Goal: Task Accomplishment & Management: Use online tool/utility

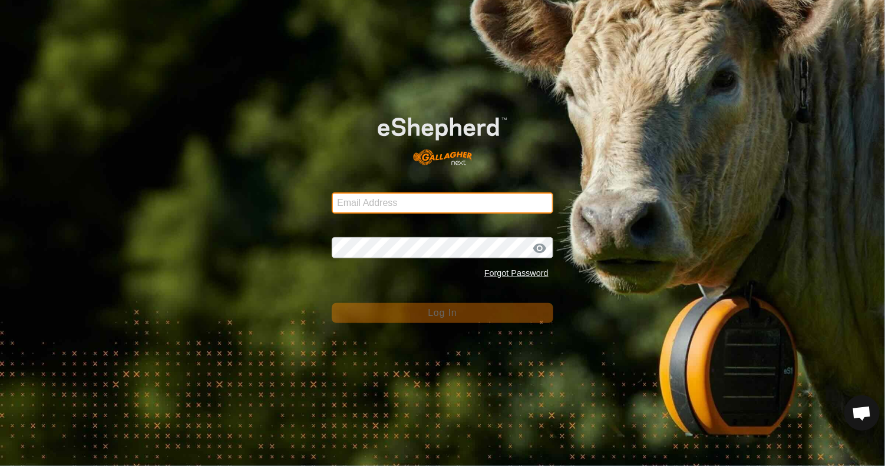
click at [417, 202] on input "Email Address" at bounding box center [442, 203] width 221 height 21
type input "sdykstra4496@gmail.com"
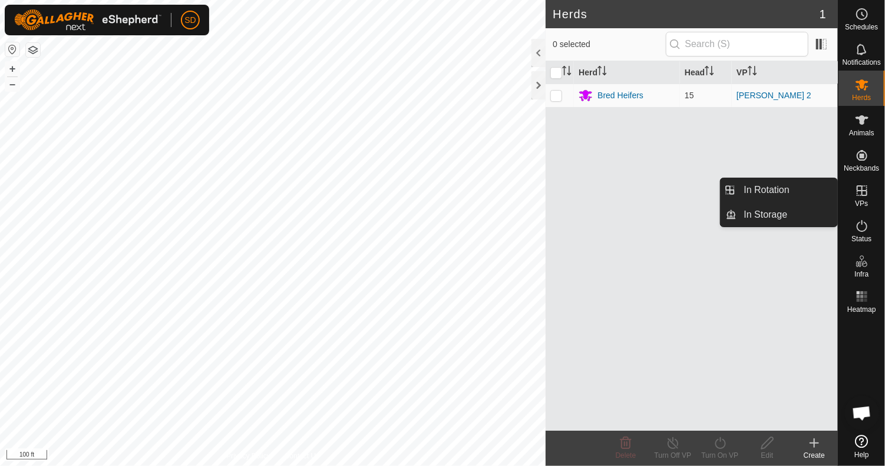
click at [867, 193] on icon at bounding box center [862, 191] width 14 height 14
click at [763, 188] on link "In Rotation" at bounding box center [787, 190] width 101 height 24
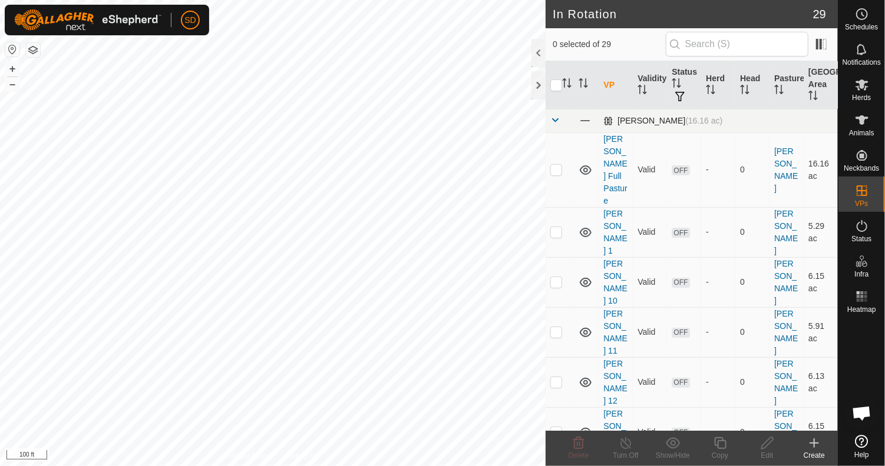
click at [553, 120] on span at bounding box center [554, 119] width 9 height 9
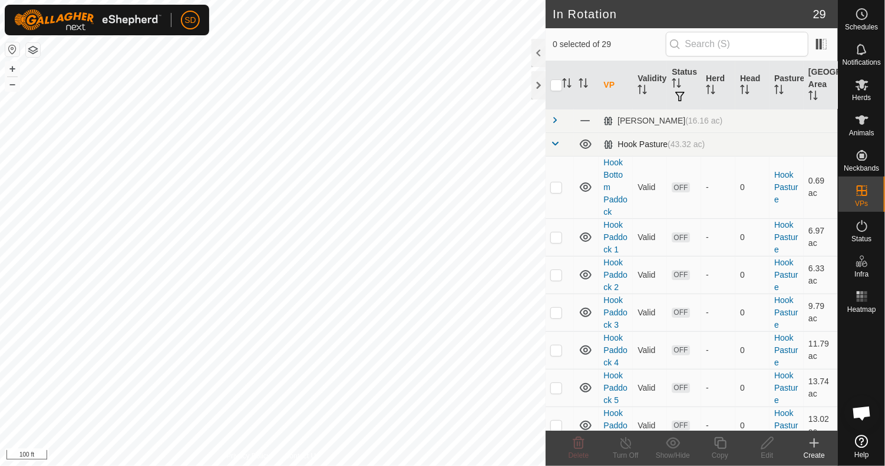
click at [555, 145] on span at bounding box center [554, 143] width 9 height 9
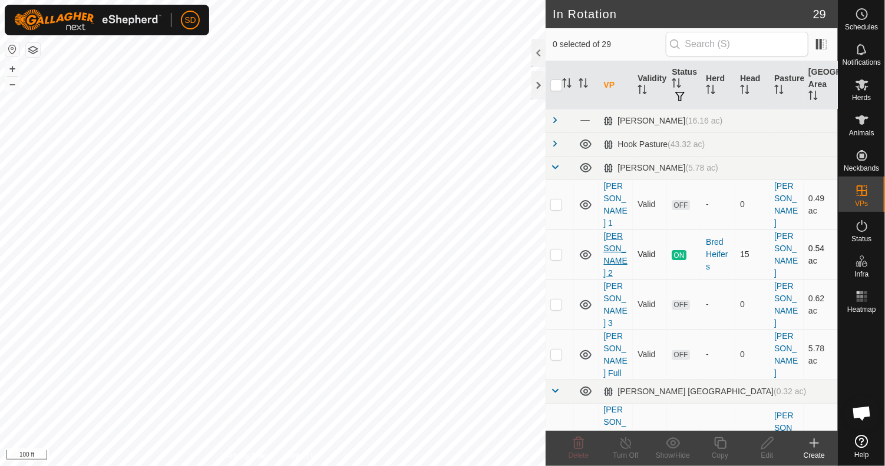
click at [609, 231] on link "[PERSON_NAME] 2" at bounding box center [615, 254] width 24 height 47
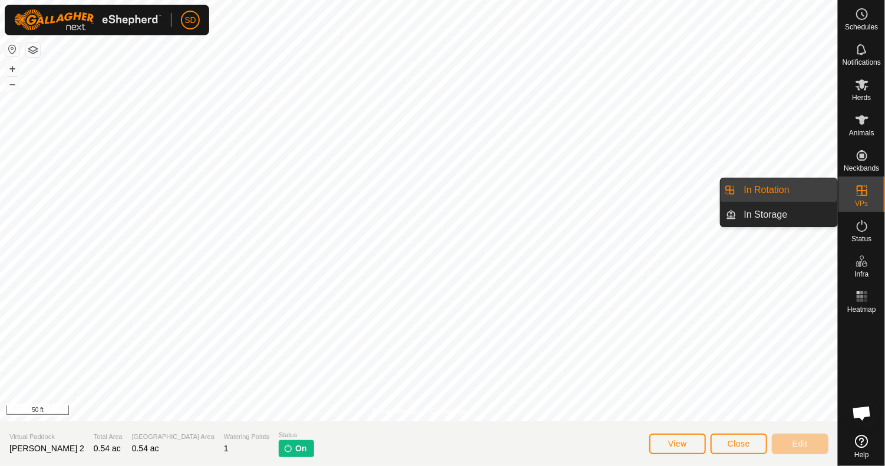
click at [800, 193] on link "In Rotation" at bounding box center [787, 190] width 101 height 24
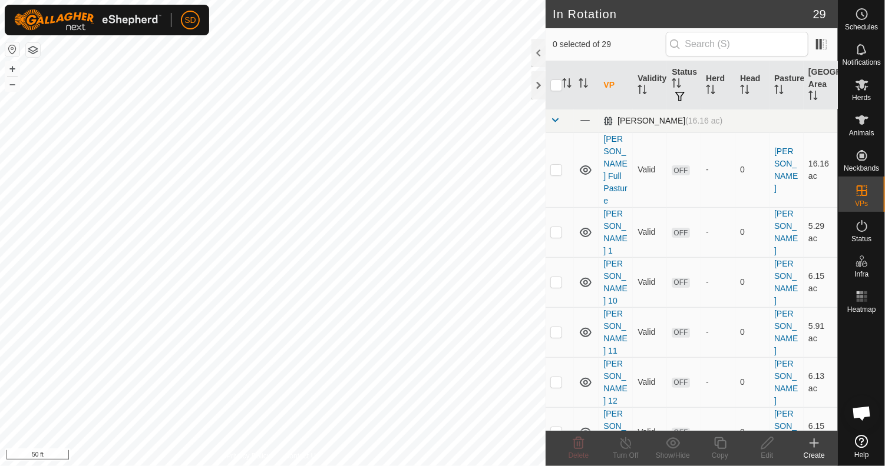
click at [555, 120] on span at bounding box center [554, 119] width 9 height 9
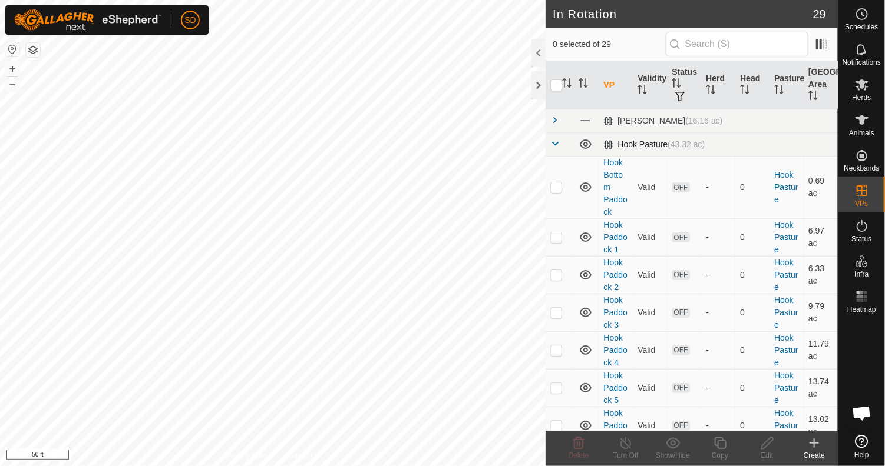
click at [555, 144] on span at bounding box center [554, 143] width 9 height 9
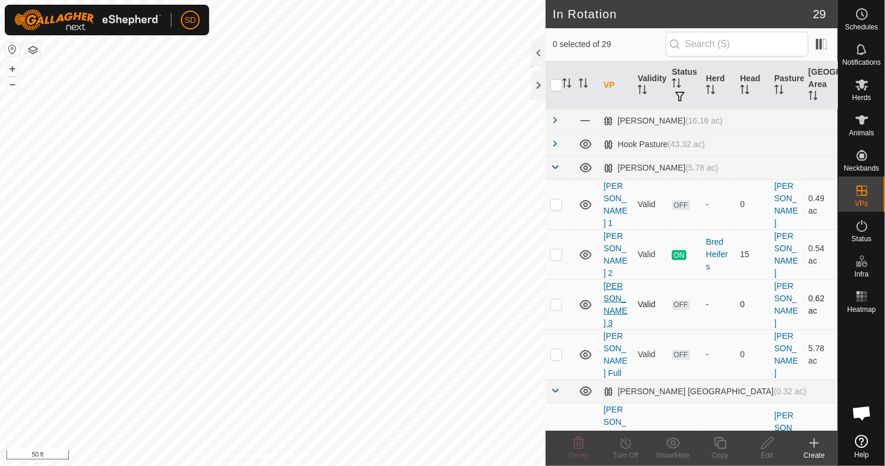
click at [615, 282] on link "[PERSON_NAME] 3" at bounding box center [615, 305] width 24 height 47
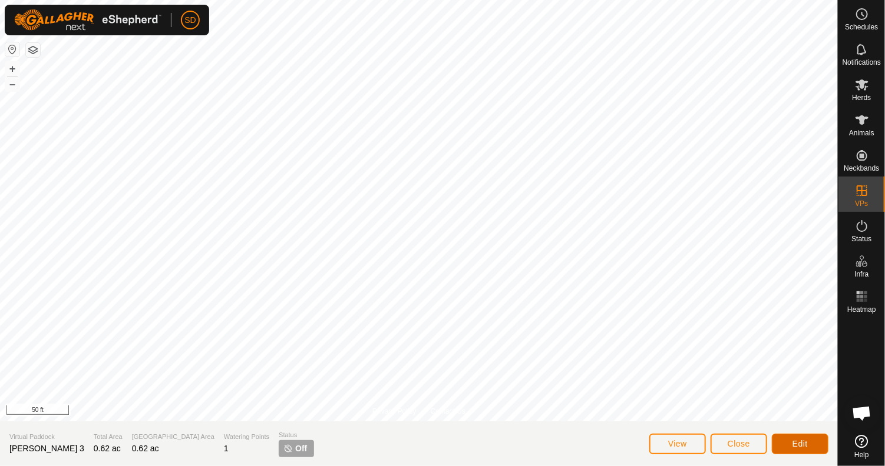
click at [803, 442] on span "Edit" at bounding box center [799, 443] width 15 height 9
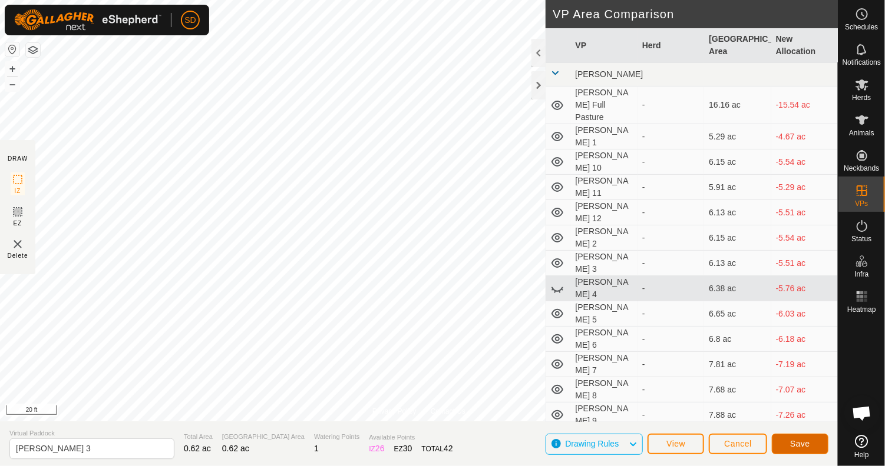
click at [806, 443] on span "Save" at bounding box center [800, 443] width 20 height 9
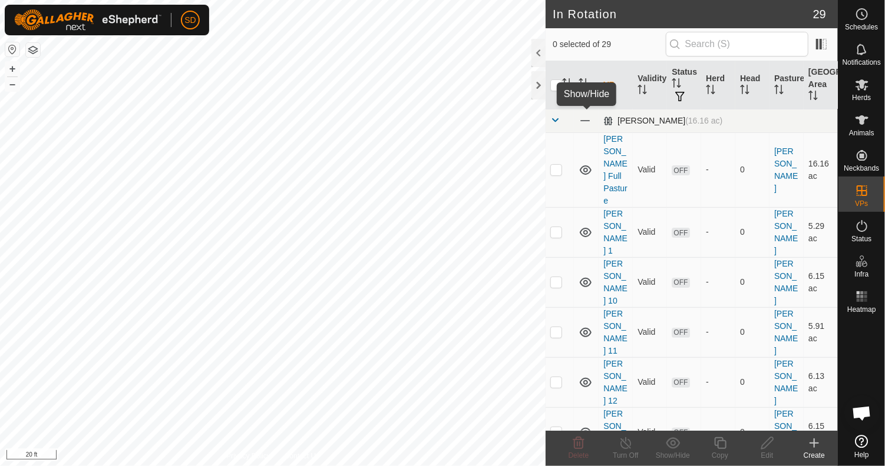
click at [584, 122] on span at bounding box center [584, 120] width 13 height 13
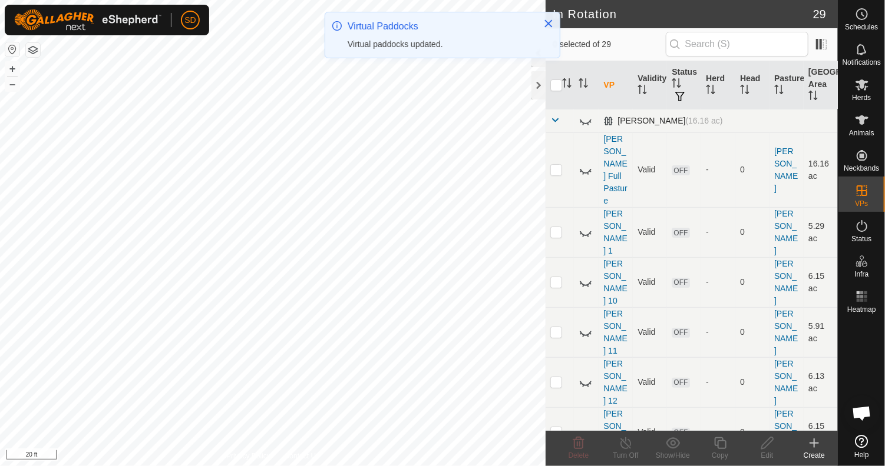
click at [554, 117] on span at bounding box center [554, 119] width 9 height 9
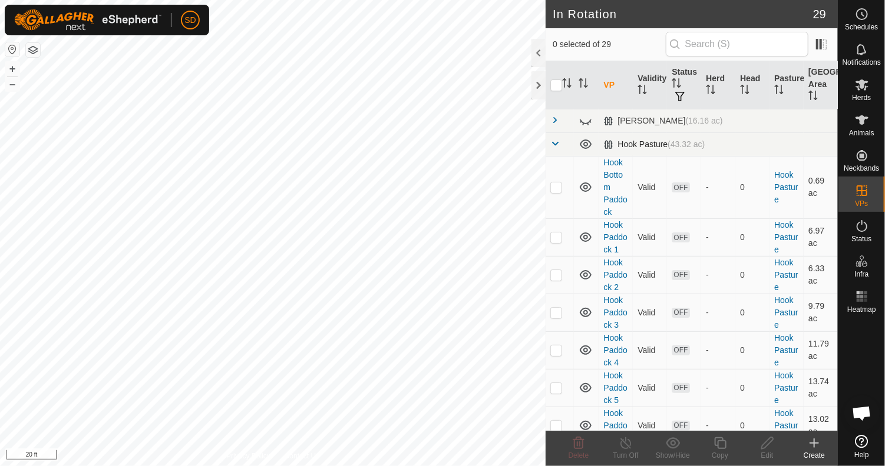
click at [556, 144] on span at bounding box center [554, 143] width 9 height 9
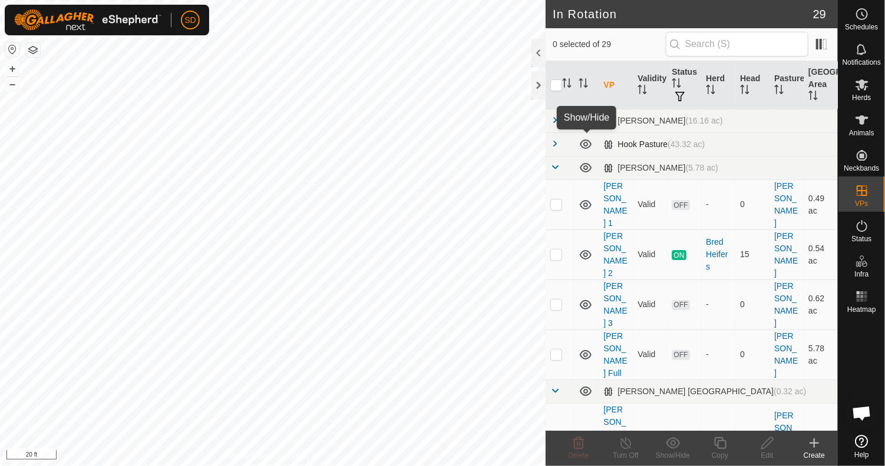
click at [590, 145] on icon at bounding box center [586, 144] width 12 height 9
click at [556, 300] on p-checkbox at bounding box center [556, 304] width 12 height 9
checkbox input "true"
click at [718, 447] on icon at bounding box center [720, 443] width 15 height 14
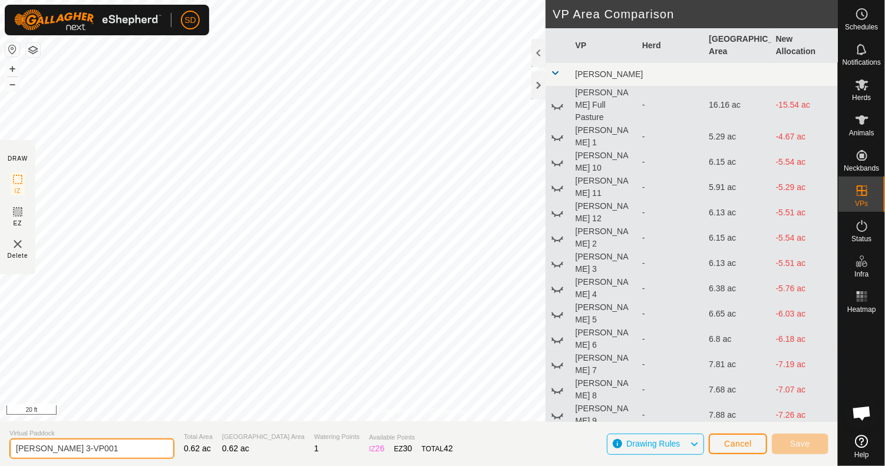
click at [95, 450] on input "[PERSON_NAME] 3-VP001" at bounding box center [91, 449] width 165 height 21
type input "[PERSON_NAME] 4"
click at [554, 74] on span at bounding box center [554, 72] width 9 height 9
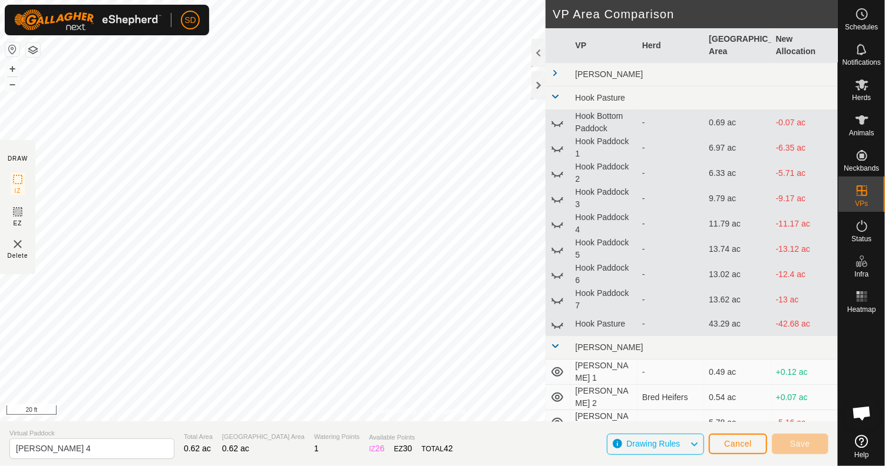
click at [554, 94] on span at bounding box center [554, 96] width 9 height 9
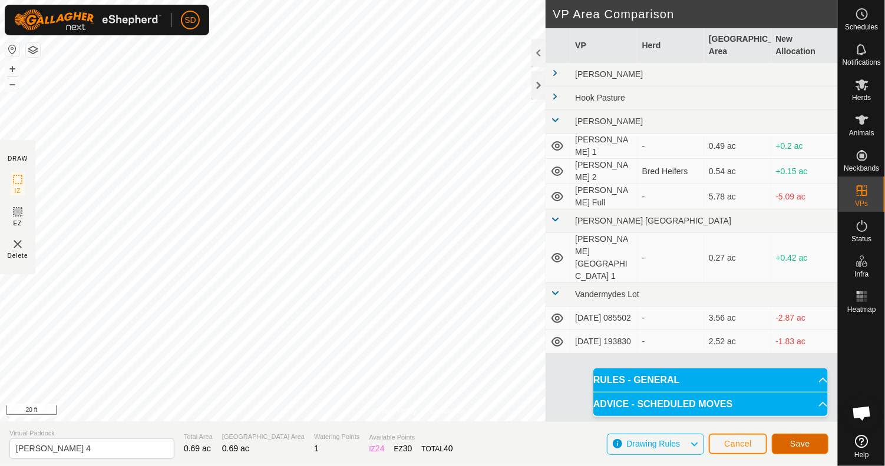
click at [784, 445] on button "Save" at bounding box center [800, 444] width 57 height 21
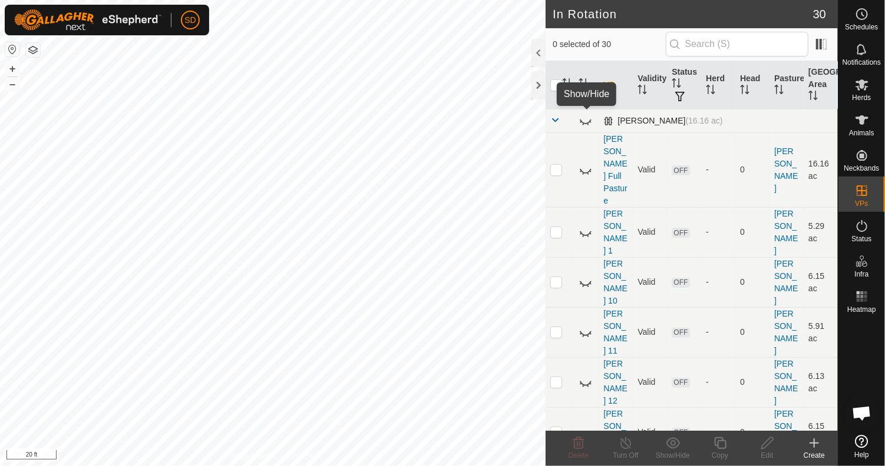
click at [584, 121] on icon at bounding box center [585, 121] width 14 height 14
click at [548, 115] on td at bounding box center [559, 121] width 28 height 24
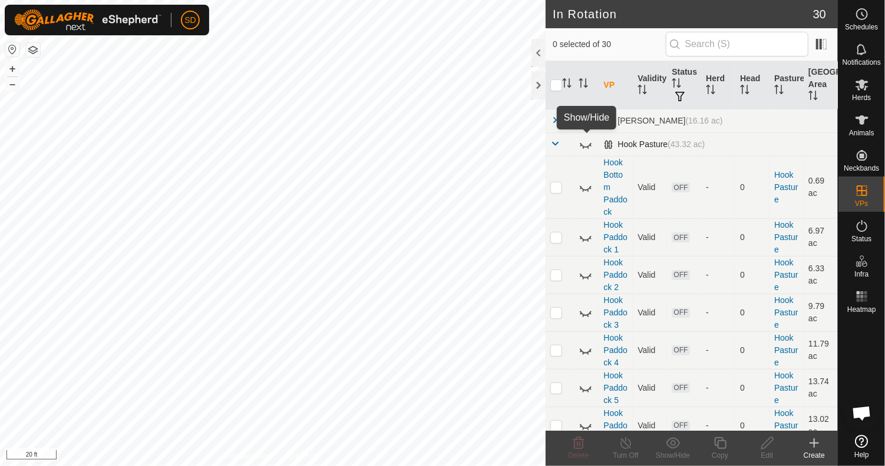
click at [589, 145] on icon at bounding box center [586, 145] width 12 height 5
click at [552, 143] on span at bounding box center [554, 143] width 9 height 9
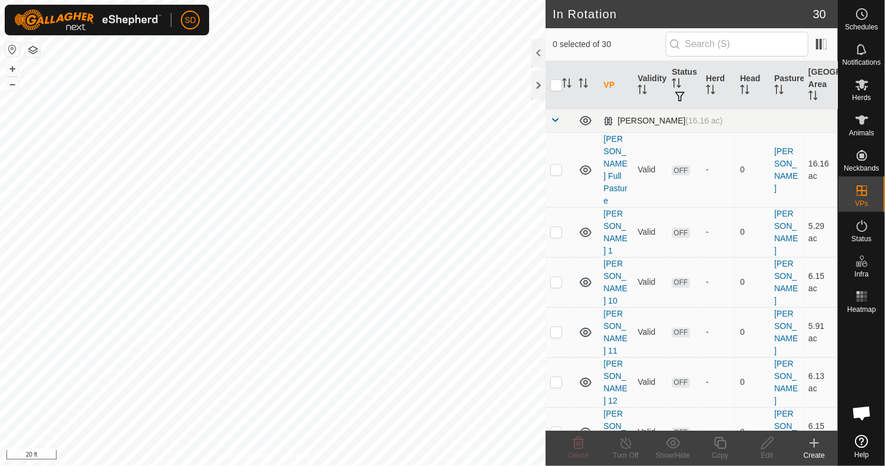
click at [552, 118] on span at bounding box center [554, 119] width 9 height 9
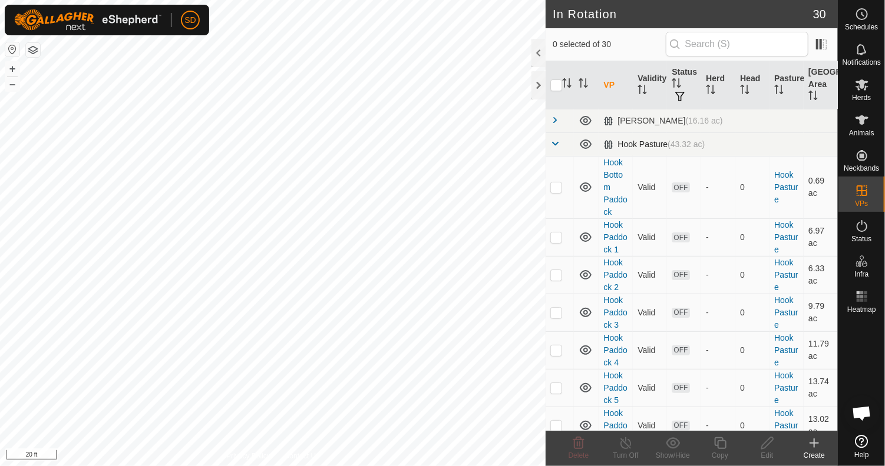
click at [554, 144] on td at bounding box center [559, 145] width 28 height 24
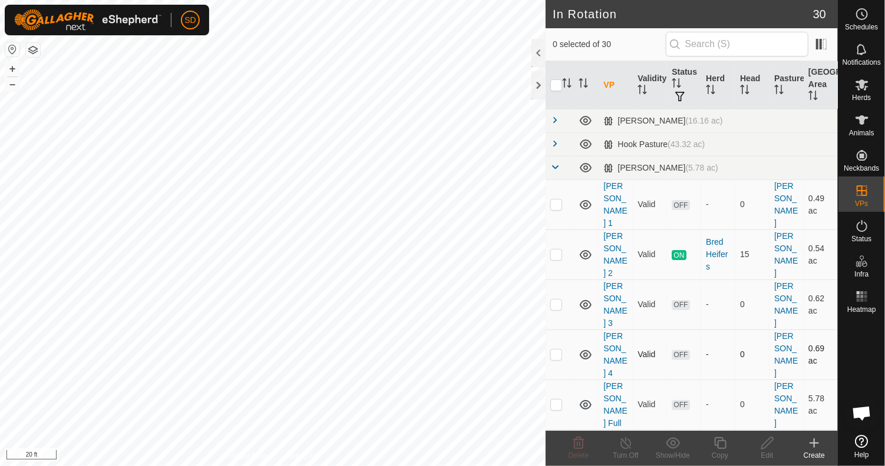
click at [553, 350] on p-checkbox at bounding box center [556, 354] width 12 height 9
checkbox input "true"
click at [716, 442] on icon at bounding box center [720, 443] width 15 height 14
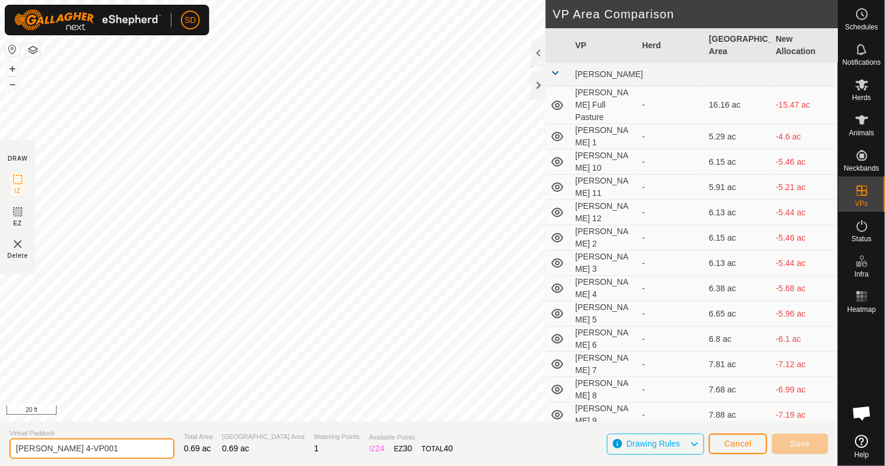
click at [122, 449] on input "[PERSON_NAME] 4-VP001" at bounding box center [91, 449] width 165 height 21
type input "[PERSON_NAME] 5"
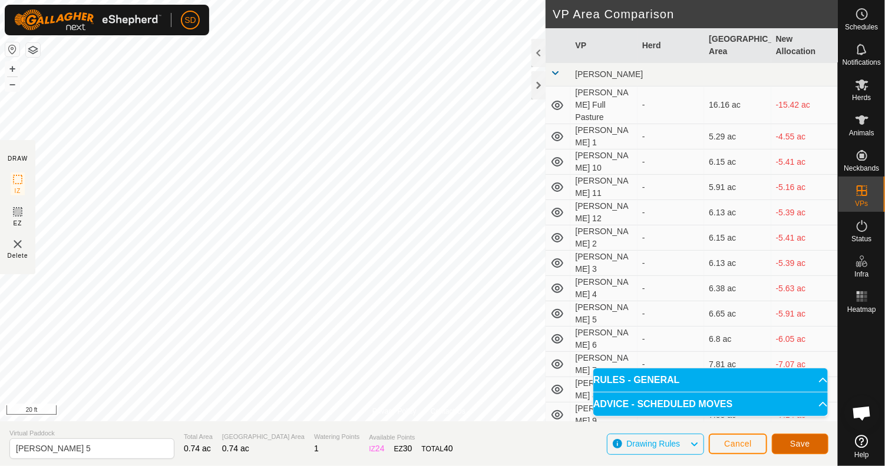
click at [794, 444] on span "Save" at bounding box center [800, 443] width 20 height 9
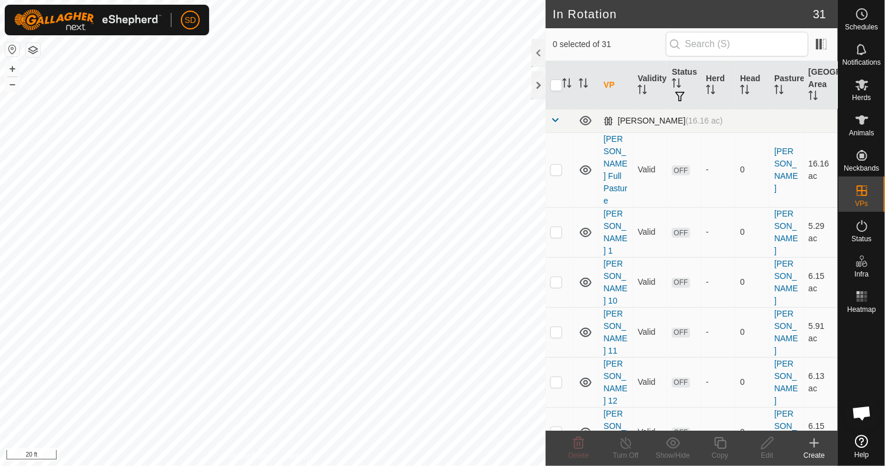
click at [553, 117] on span at bounding box center [554, 119] width 9 height 9
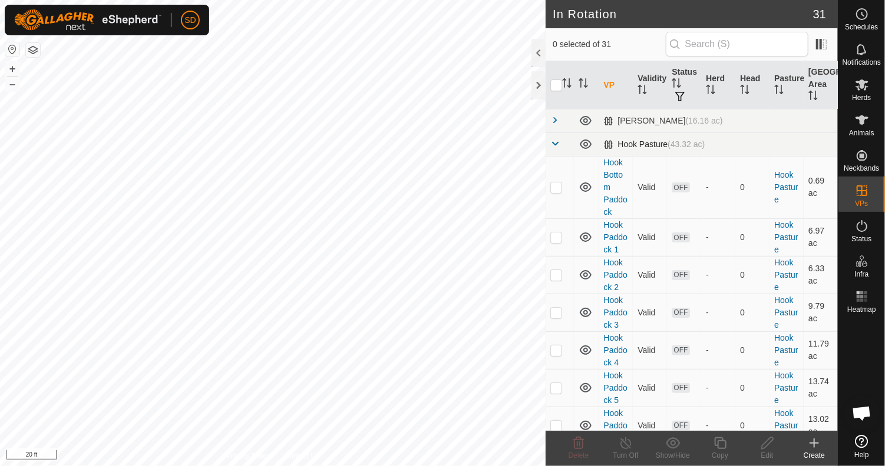
click at [554, 147] on span at bounding box center [554, 143] width 9 height 9
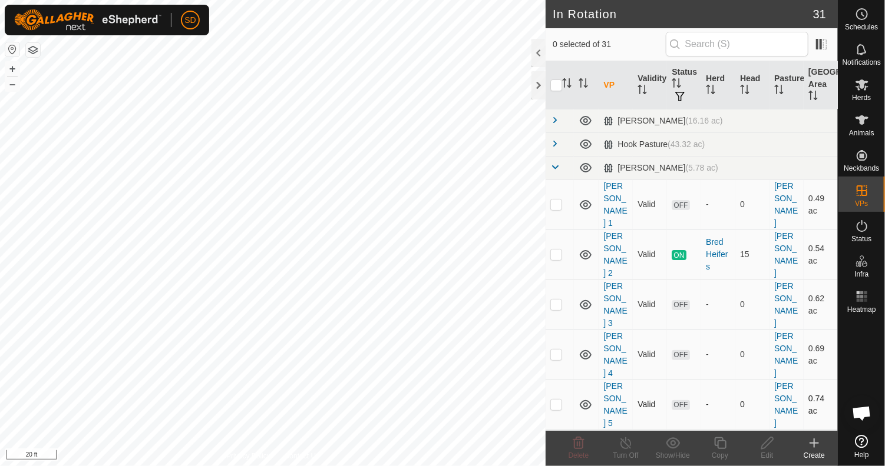
click at [558, 400] on p-checkbox at bounding box center [556, 404] width 12 height 9
checkbox input "true"
click at [723, 446] on icon at bounding box center [720, 443] width 15 height 14
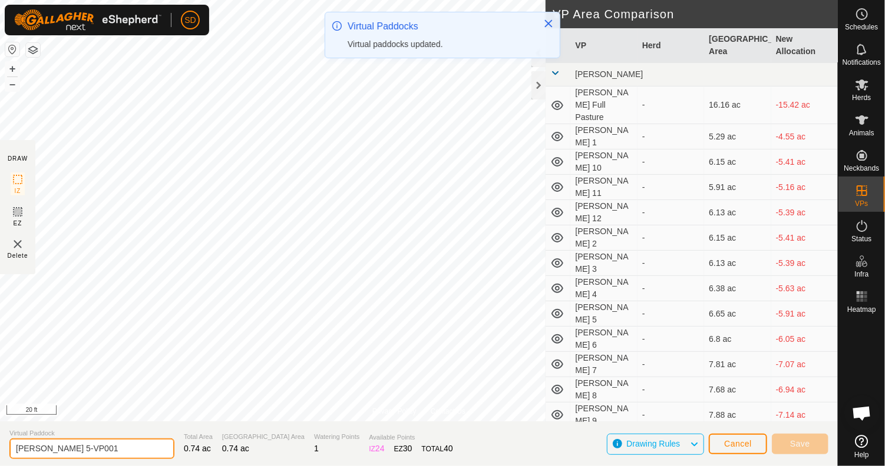
click at [104, 446] on input "[PERSON_NAME] 5-VP001" at bounding box center [91, 449] width 165 height 21
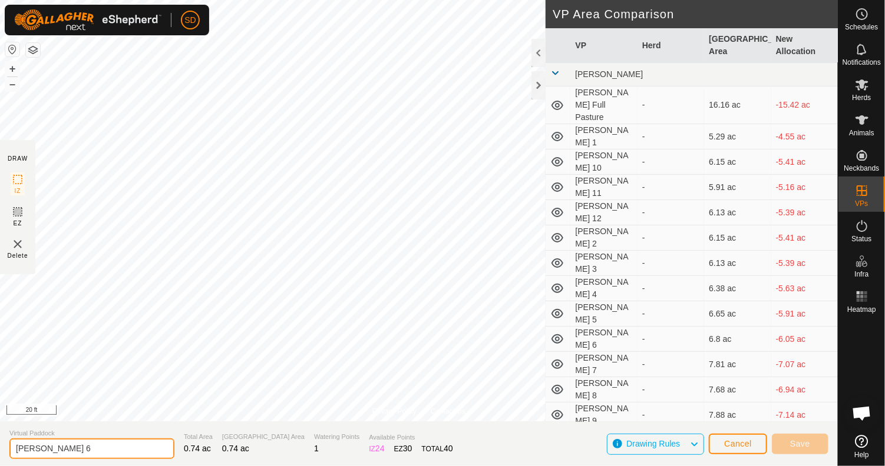
type input "[PERSON_NAME] 6"
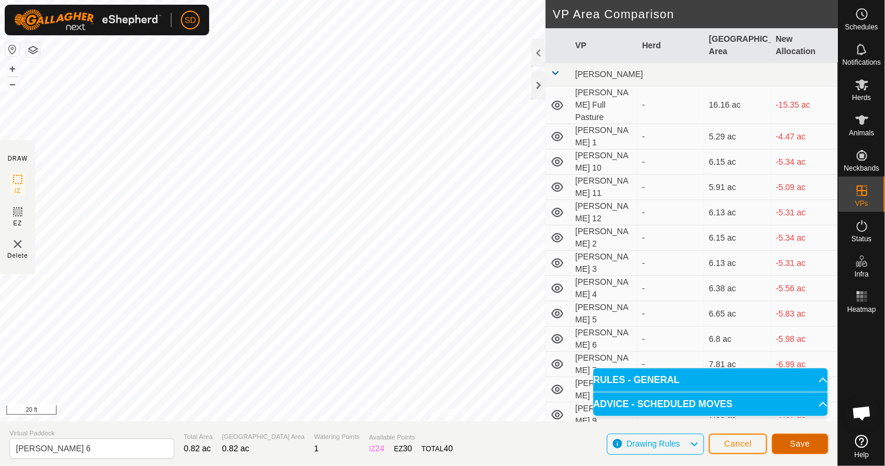
click at [804, 442] on span "Save" at bounding box center [800, 443] width 20 height 9
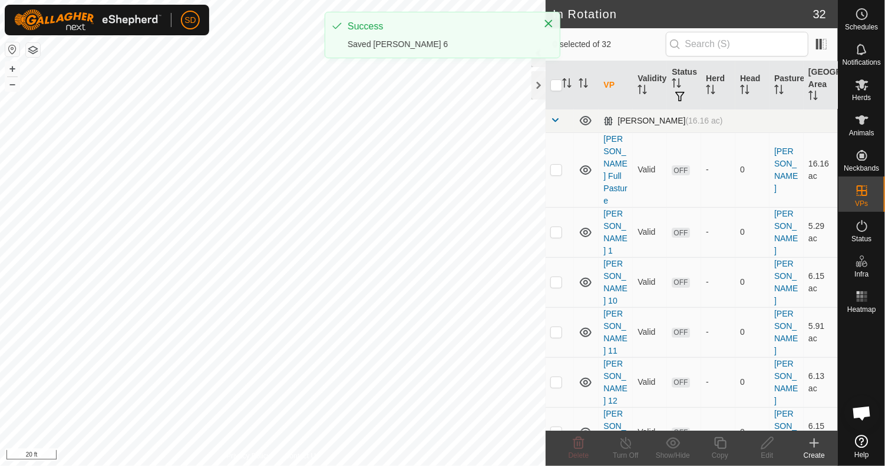
drag, startPoint x: 572, startPoint y: 152, endPoint x: 550, endPoint y: 117, distance: 41.0
click at [550, 117] on span at bounding box center [554, 119] width 9 height 9
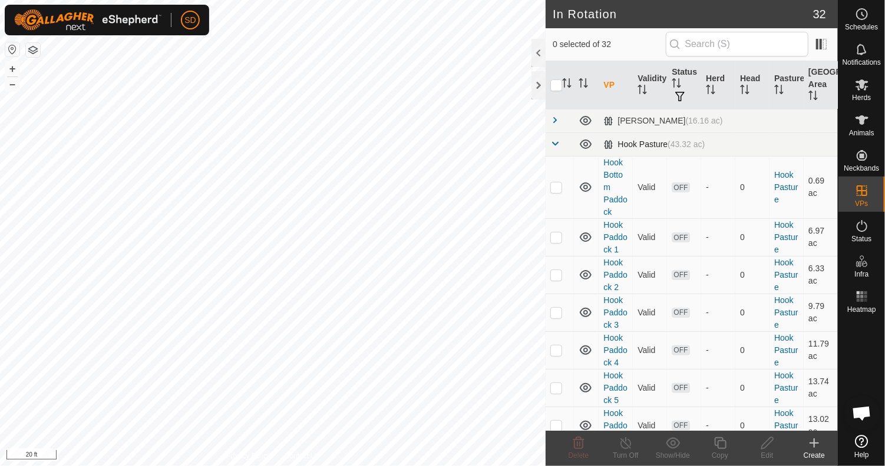
click at [551, 143] on span at bounding box center [554, 143] width 9 height 9
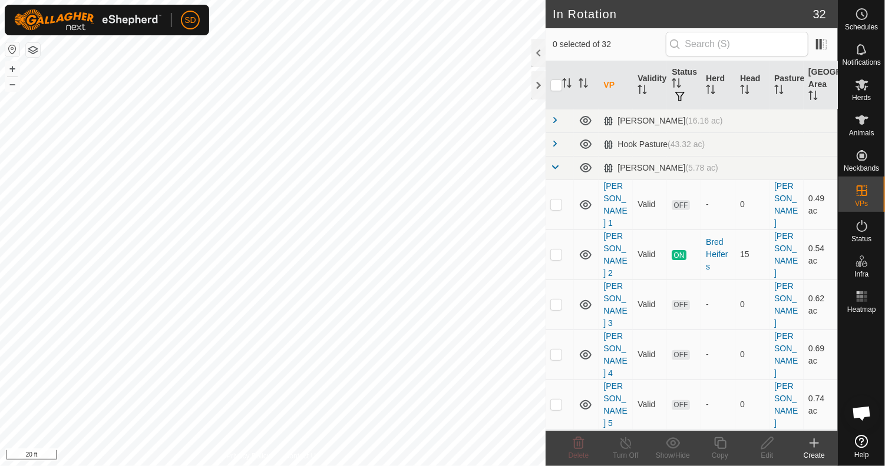
click at [556, 450] on p-checkbox at bounding box center [556, 454] width 12 height 9
checkbox input "true"
click at [720, 447] on icon at bounding box center [720, 443] width 15 height 14
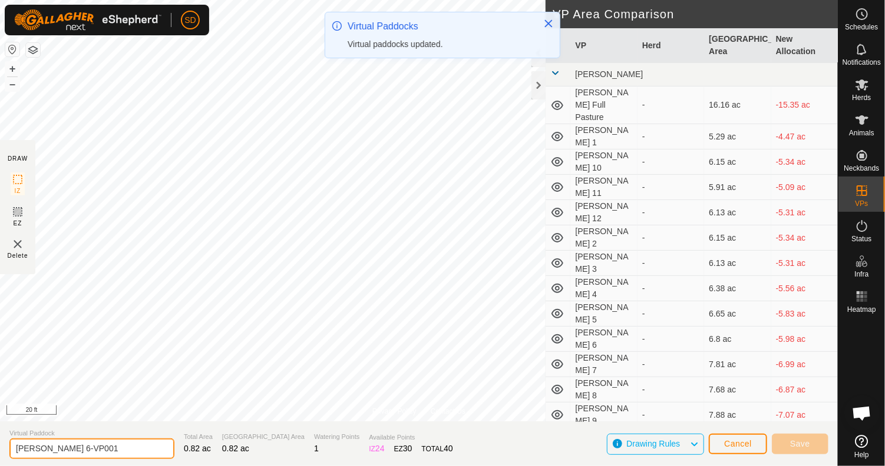
click at [101, 449] on input "[PERSON_NAME] 6-VP001" at bounding box center [91, 449] width 165 height 21
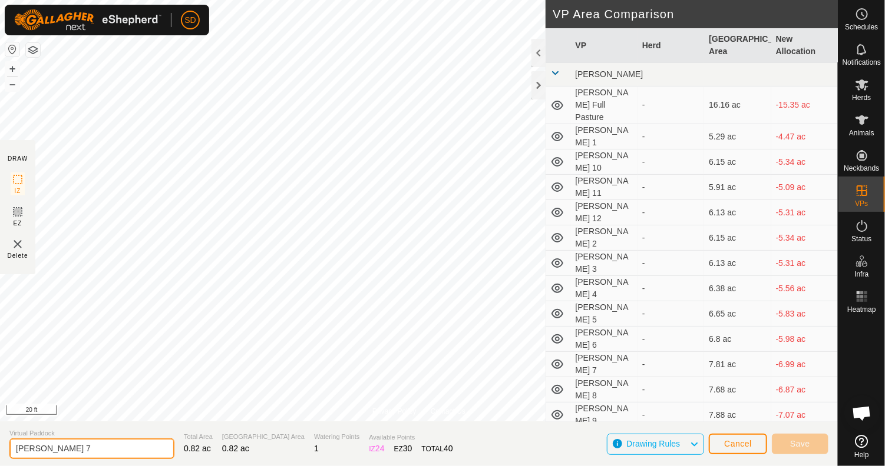
type input "[PERSON_NAME] 7"
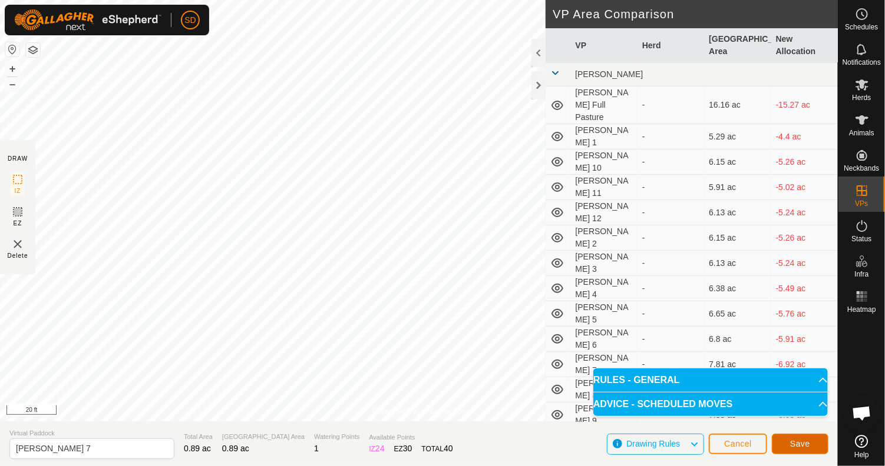
click at [800, 442] on span "Save" at bounding box center [800, 443] width 20 height 9
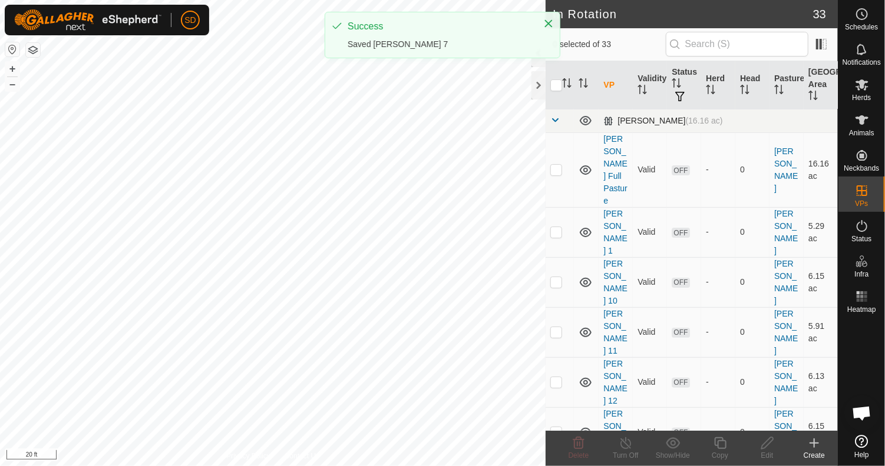
click at [555, 118] on span at bounding box center [554, 119] width 9 height 9
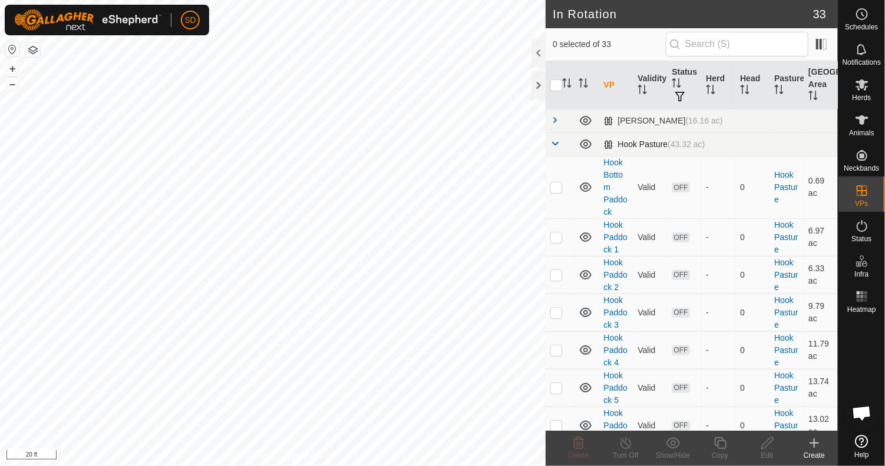
click at [550, 145] on span at bounding box center [554, 143] width 9 height 9
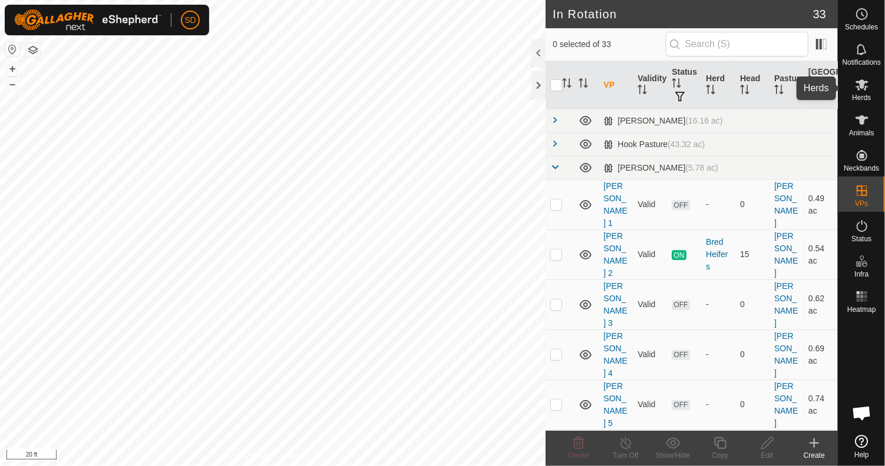
click at [864, 91] on icon at bounding box center [862, 85] width 14 height 14
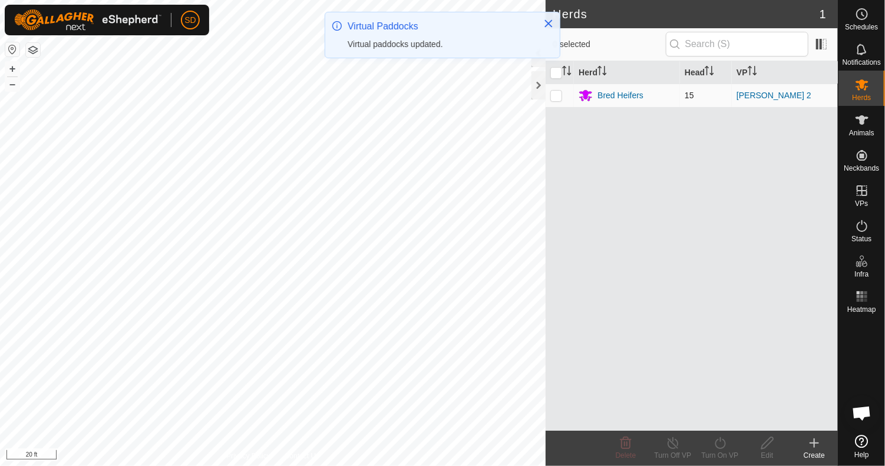
click at [550, 94] on p-checkbox at bounding box center [556, 95] width 12 height 9
checkbox input "true"
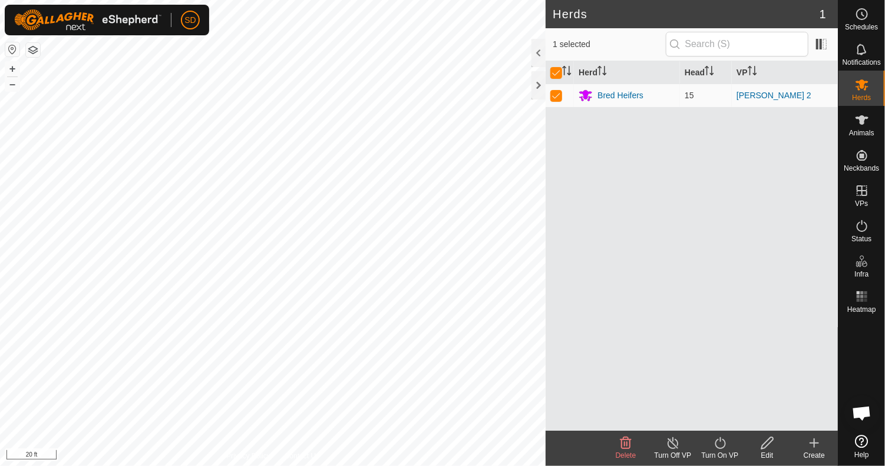
click at [716, 441] on icon at bounding box center [719, 444] width 11 height 12
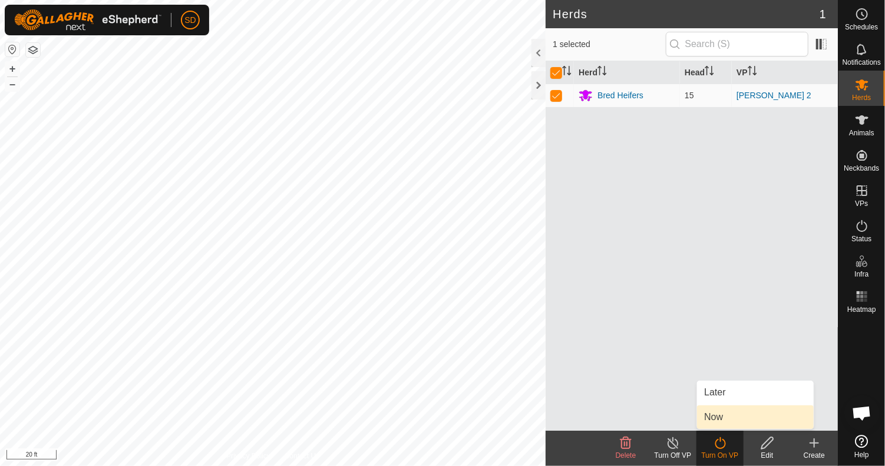
click at [718, 418] on link "Now" at bounding box center [755, 418] width 117 height 24
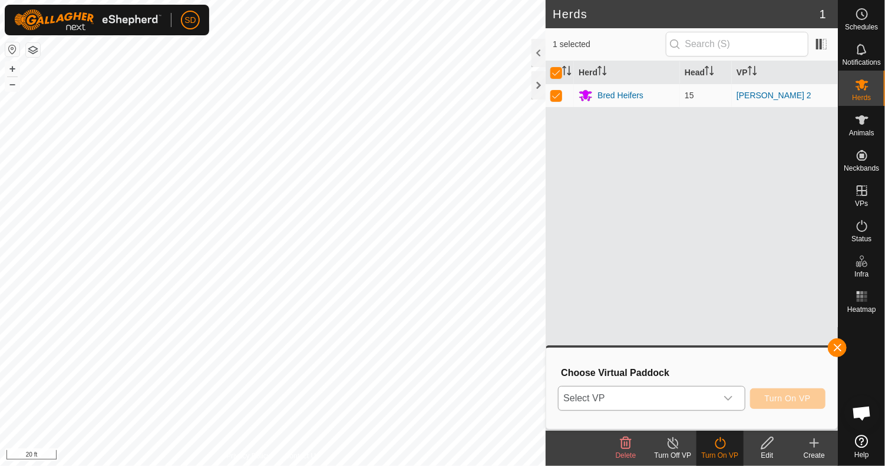
click at [730, 400] on icon "dropdown trigger" at bounding box center [727, 398] width 9 height 9
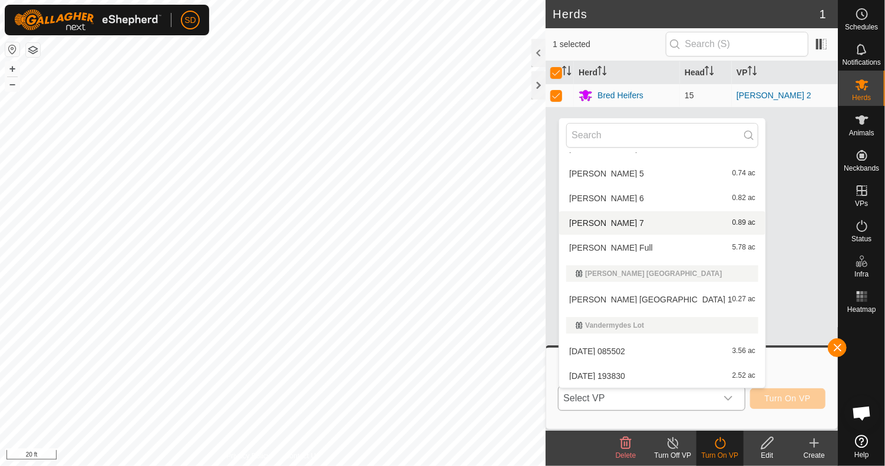
scroll to position [656, 0]
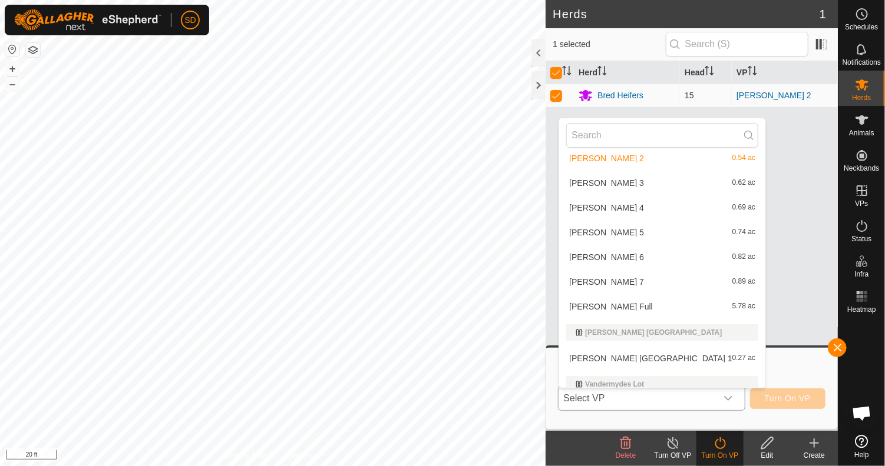
click at [588, 182] on li "[PERSON_NAME] 3 0.62 ac" at bounding box center [662, 183] width 206 height 24
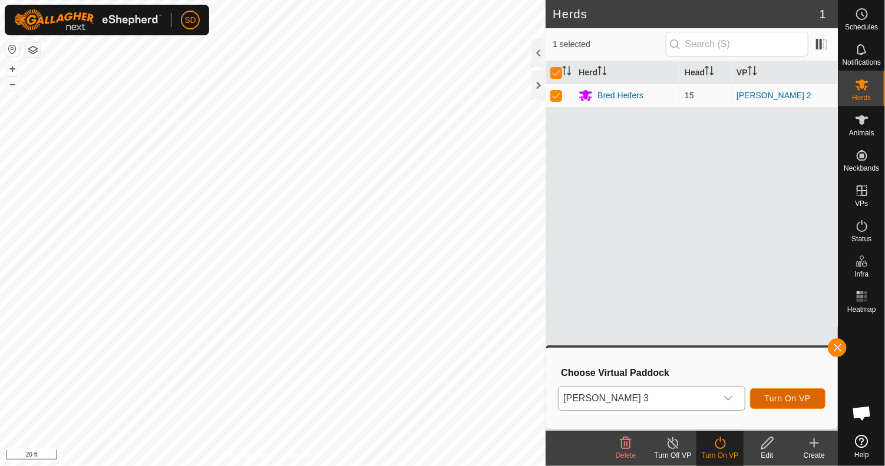
click at [790, 398] on span "Turn On VP" at bounding box center [787, 398] width 46 height 9
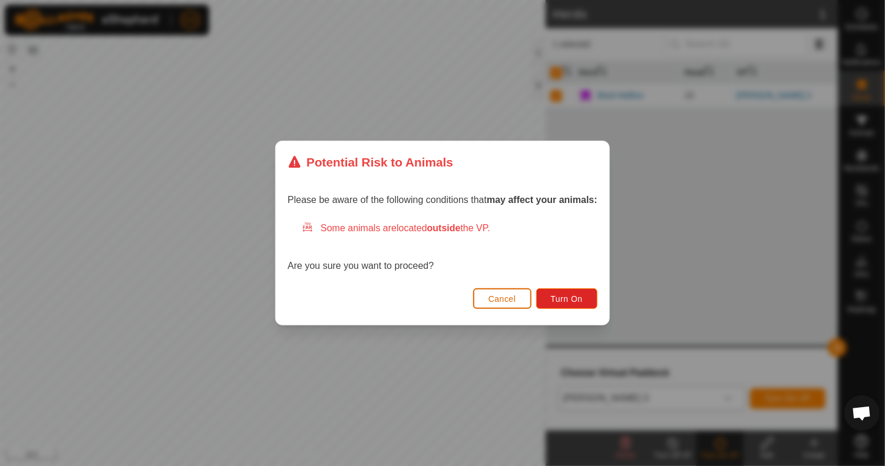
click at [494, 296] on span "Cancel" at bounding box center [502, 298] width 28 height 9
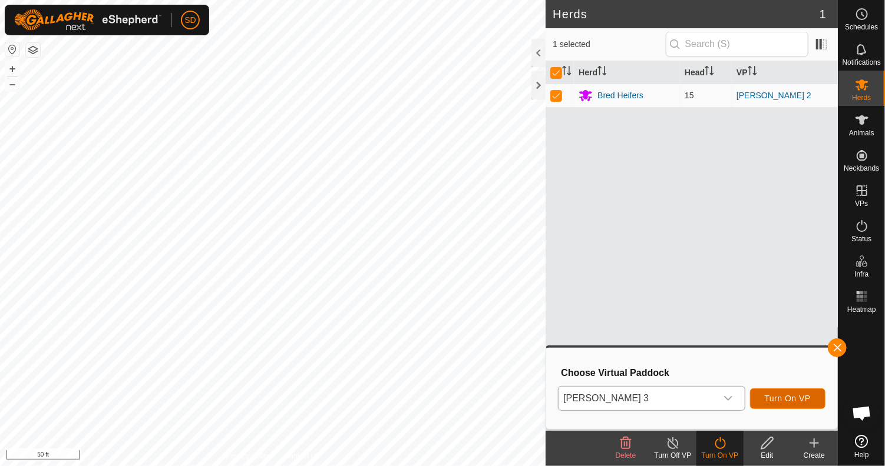
click at [790, 394] on span "Turn On VP" at bounding box center [787, 398] width 46 height 9
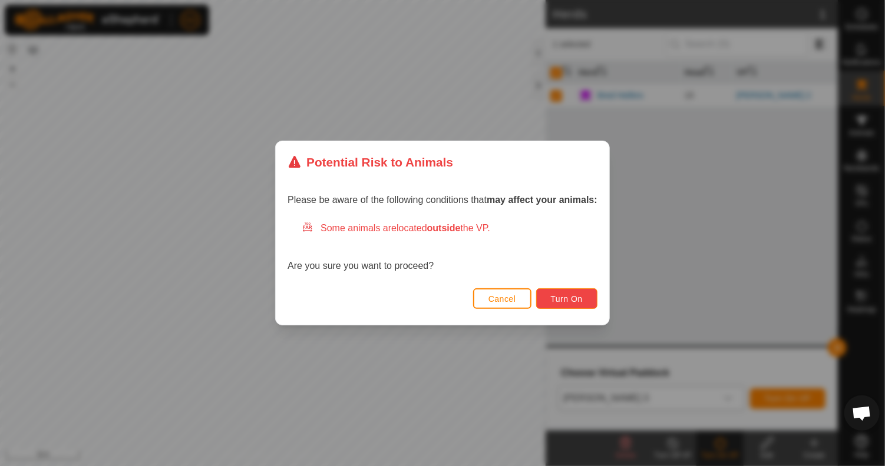
click at [568, 297] on span "Turn On" at bounding box center [567, 298] width 32 height 9
